Goal: Information Seeking & Learning: Learn about a topic

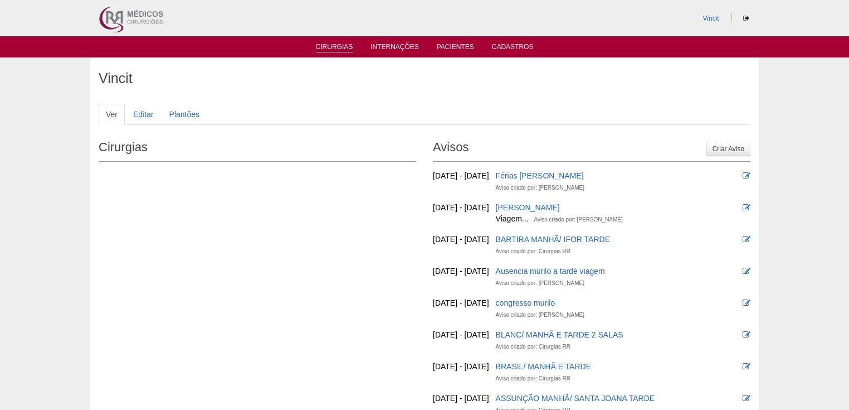
click at [323, 49] on link "Cirurgias" at bounding box center [334, 47] width 37 height 9
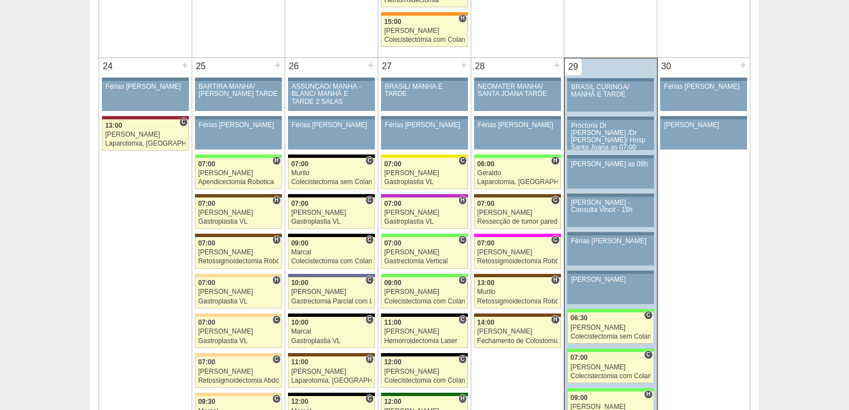
scroll to position [2541, 0]
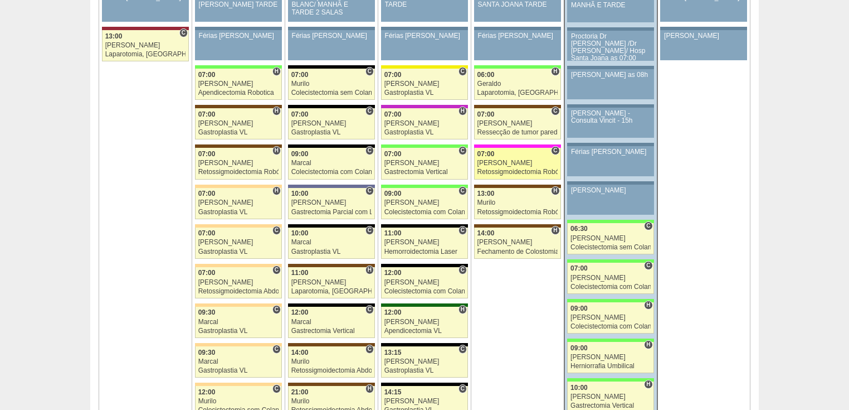
click at [532, 168] on div "Retossigmoidectomia Robótica" at bounding box center [517, 171] width 80 height 7
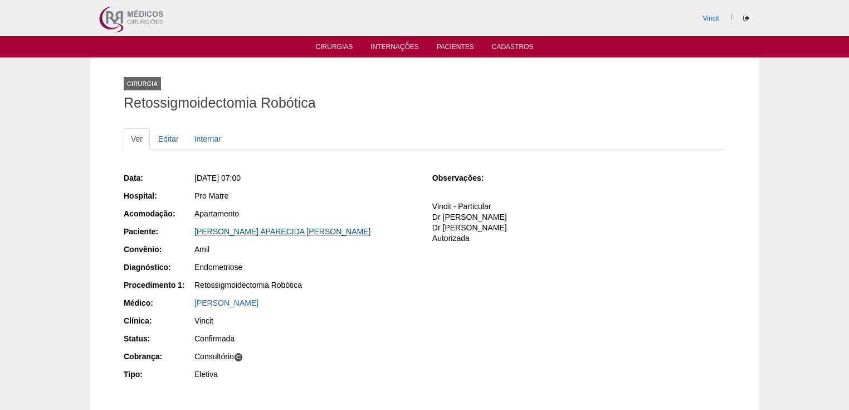
click at [241, 230] on link "[PERSON_NAME] APARECIDA [PERSON_NAME]" at bounding box center [282, 231] width 176 height 9
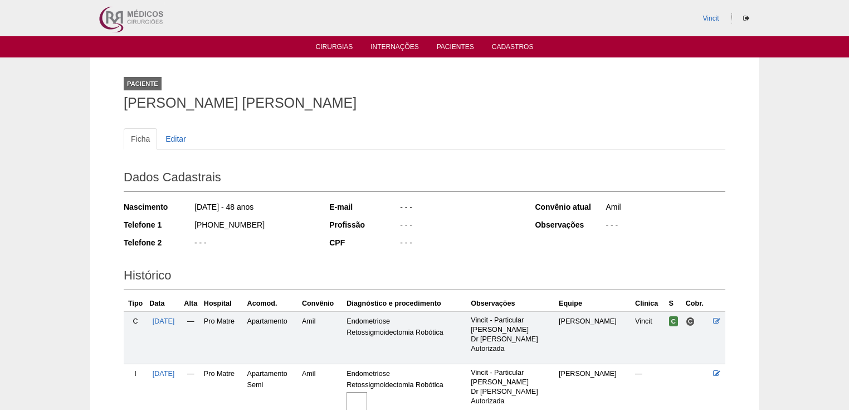
scroll to position [126, 0]
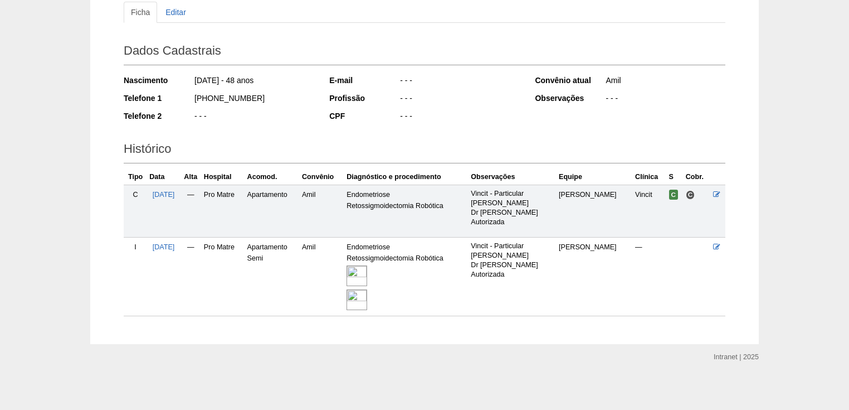
click at [367, 272] on img at bounding box center [357, 275] width 21 height 21
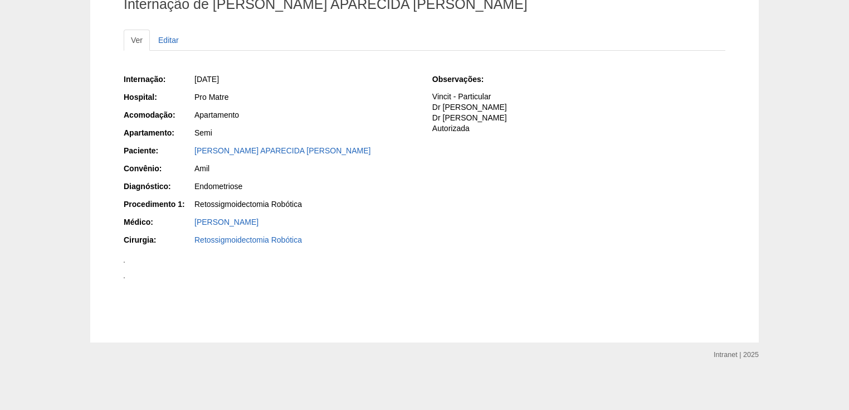
scroll to position [105, 0]
